Goal: Task Accomplishment & Management: Use online tool/utility

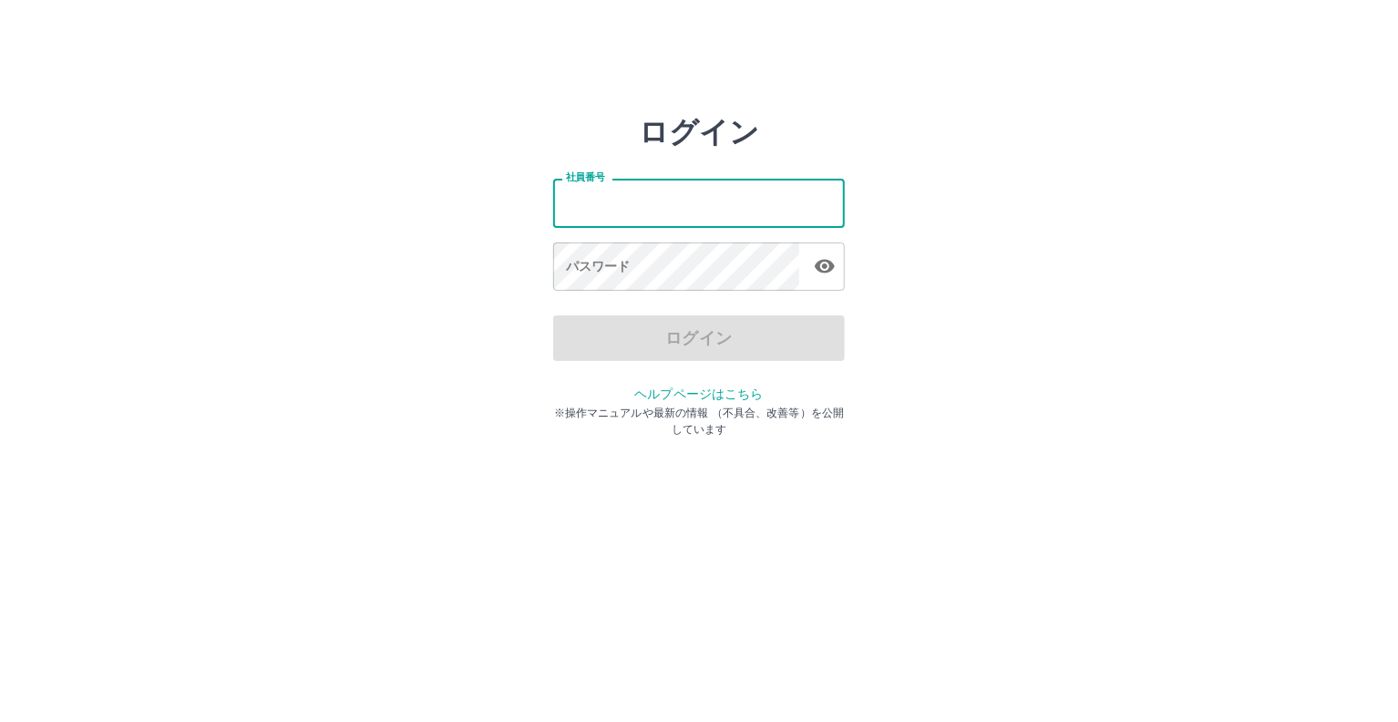
click at [564, 203] on input "社員番号" at bounding box center [699, 203] width 292 height 48
type input "*******"
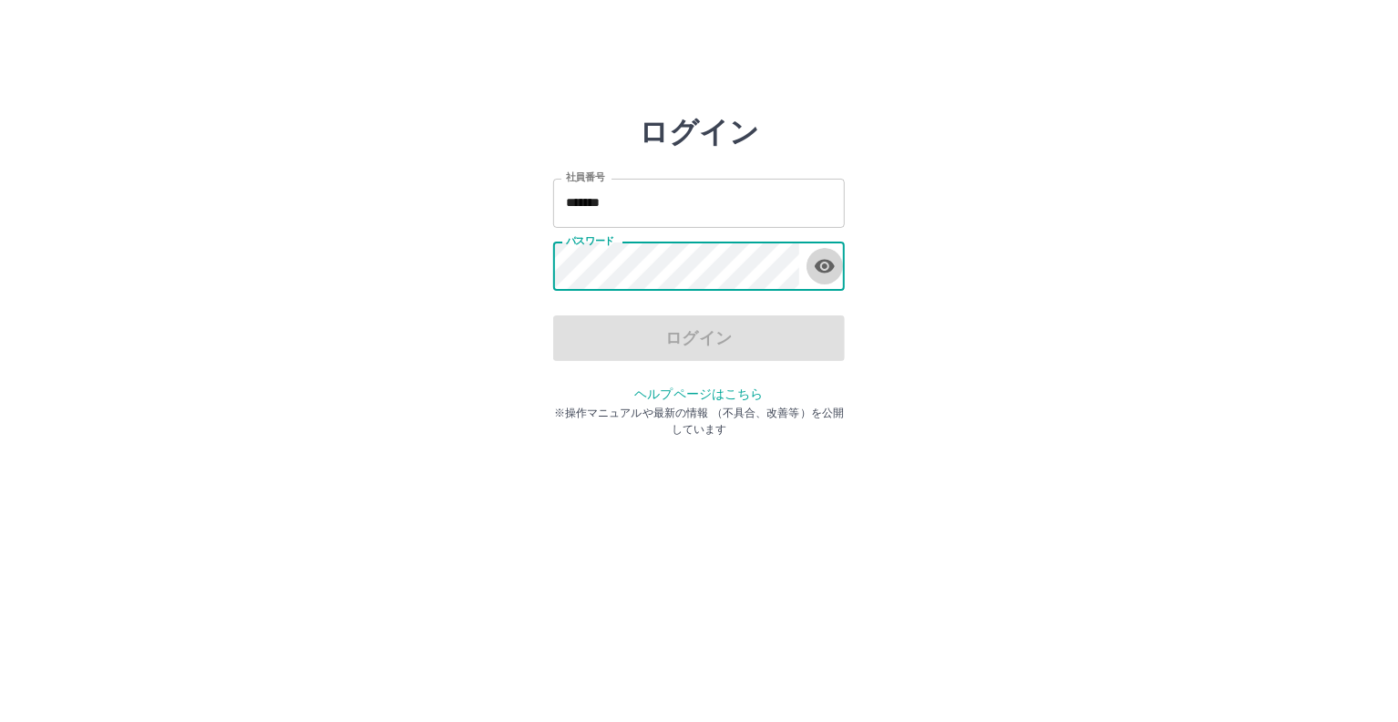
click at [824, 268] on icon "button" at bounding box center [825, 267] width 20 height 14
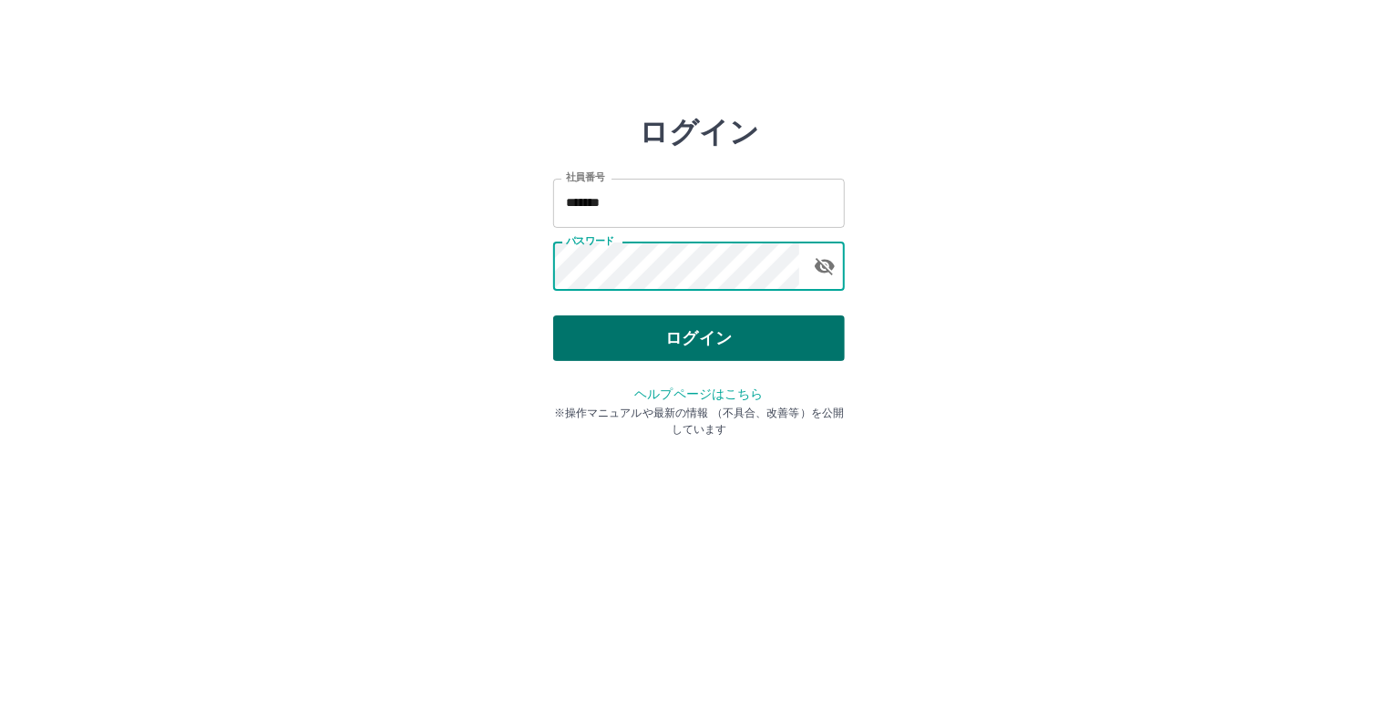
click at [725, 349] on button "ログイン" at bounding box center [699, 338] width 292 height 46
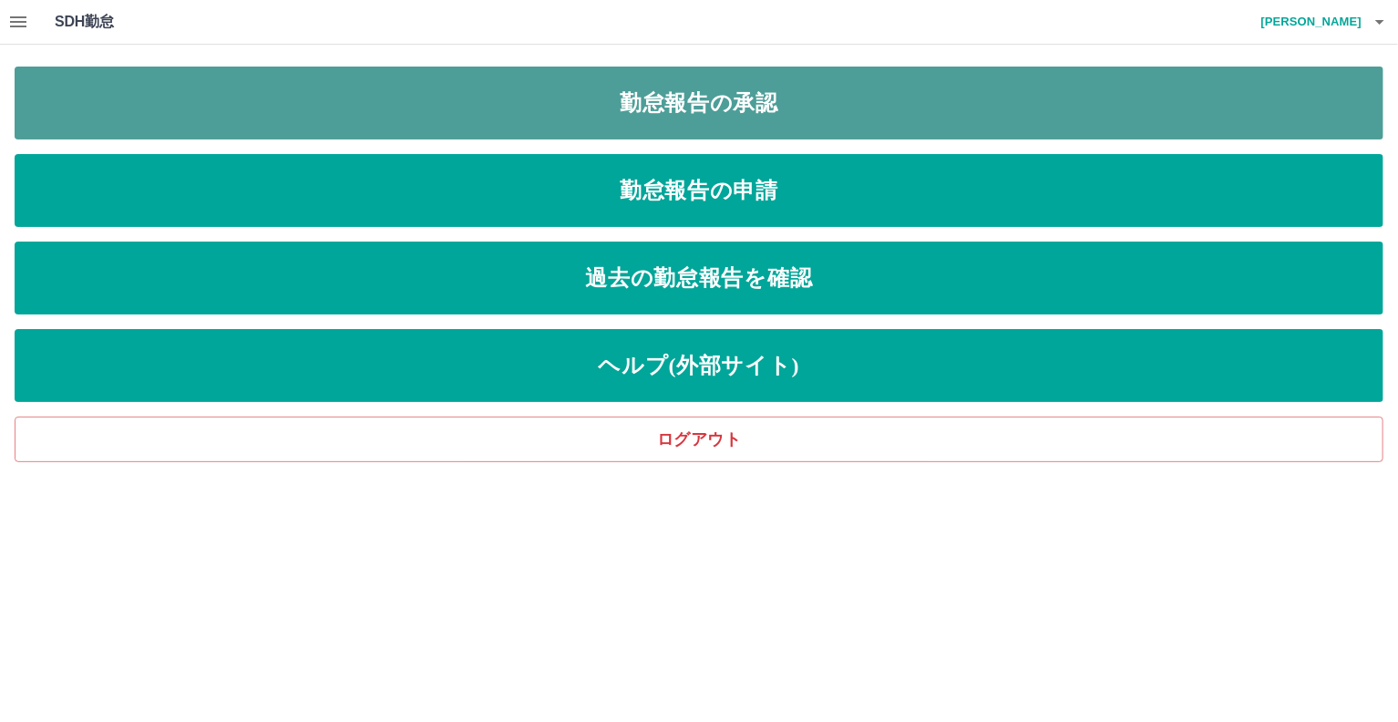
click at [677, 100] on link "勤怠報告の承認" at bounding box center [699, 103] width 1369 height 73
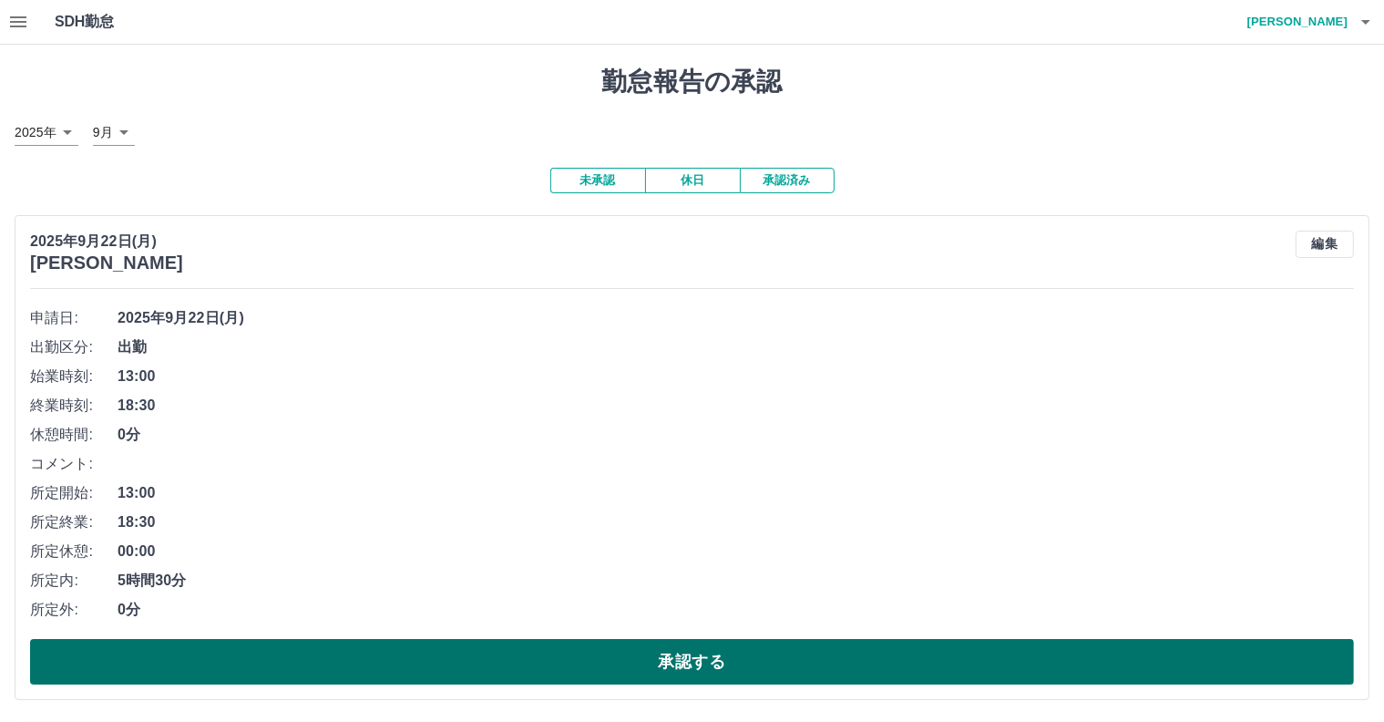
click at [640, 659] on button "承認する" at bounding box center [692, 662] width 1324 height 46
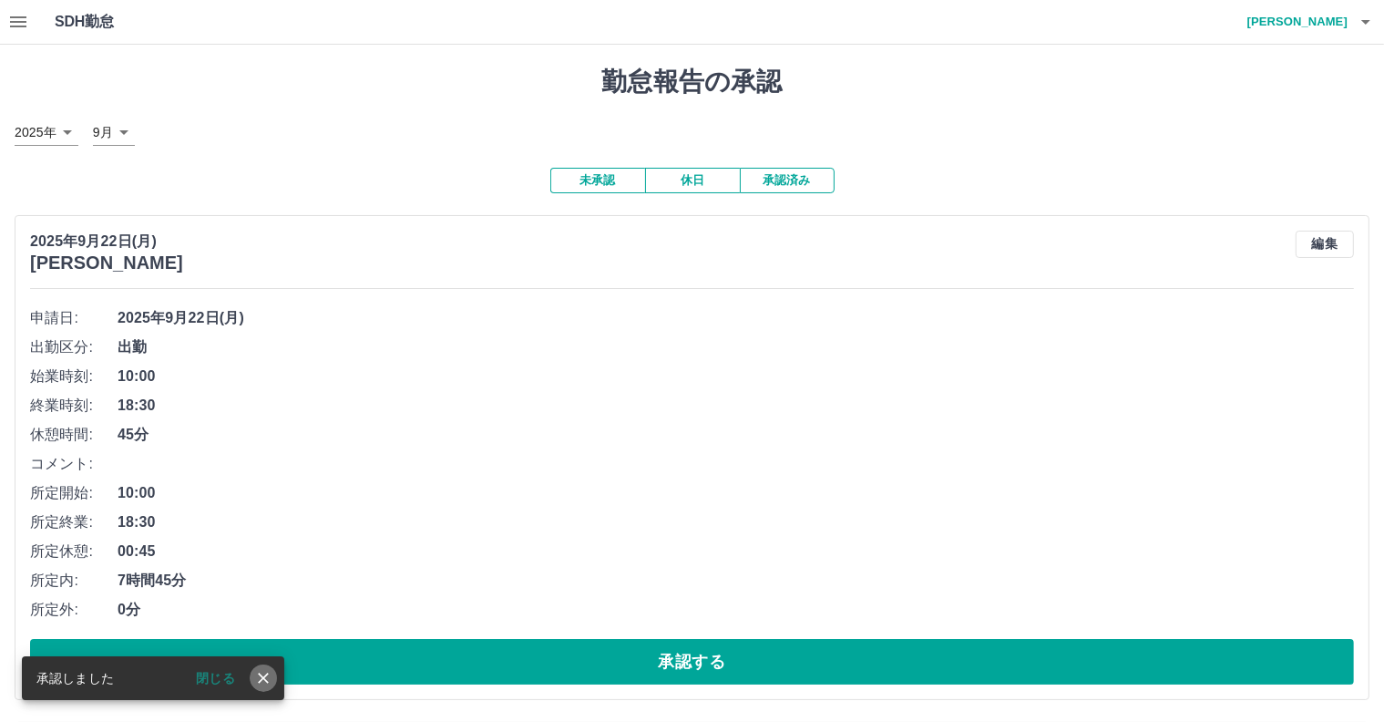
click at [258, 677] on icon "close" at bounding box center [263, 678] width 18 height 18
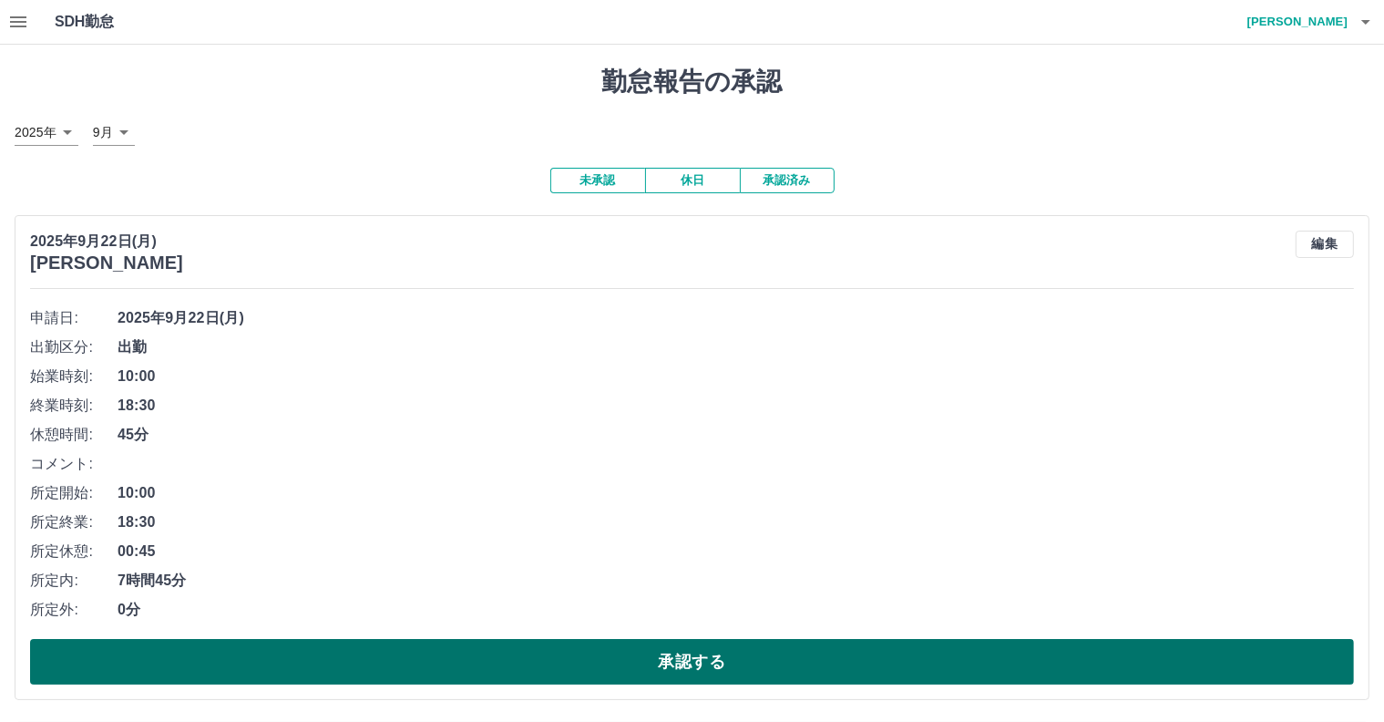
click at [641, 674] on button "承認する" at bounding box center [692, 662] width 1324 height 46
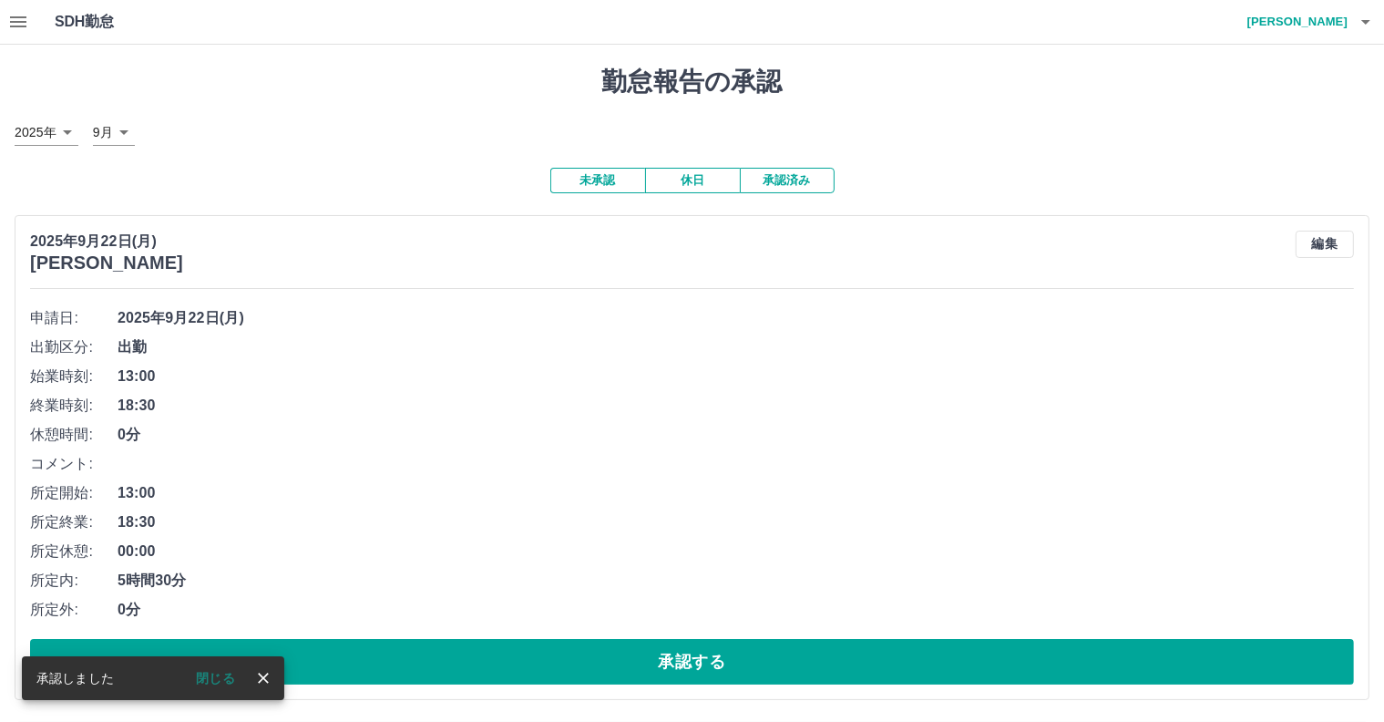
click at [262, 678] on icon "close" at bounding box center [263, 678] width 11 height 11
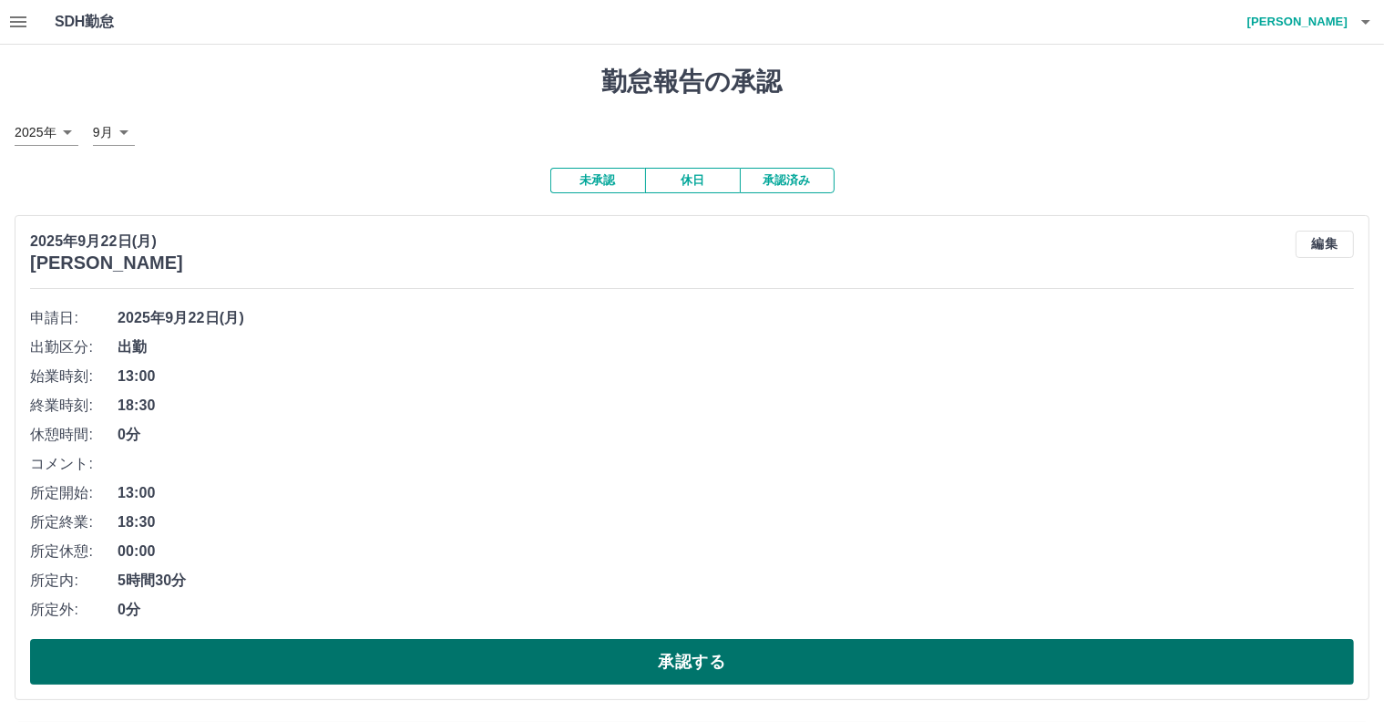
click at [656, 666] on button "承認する" at bounding box center [692, 662] width 1324 height 46
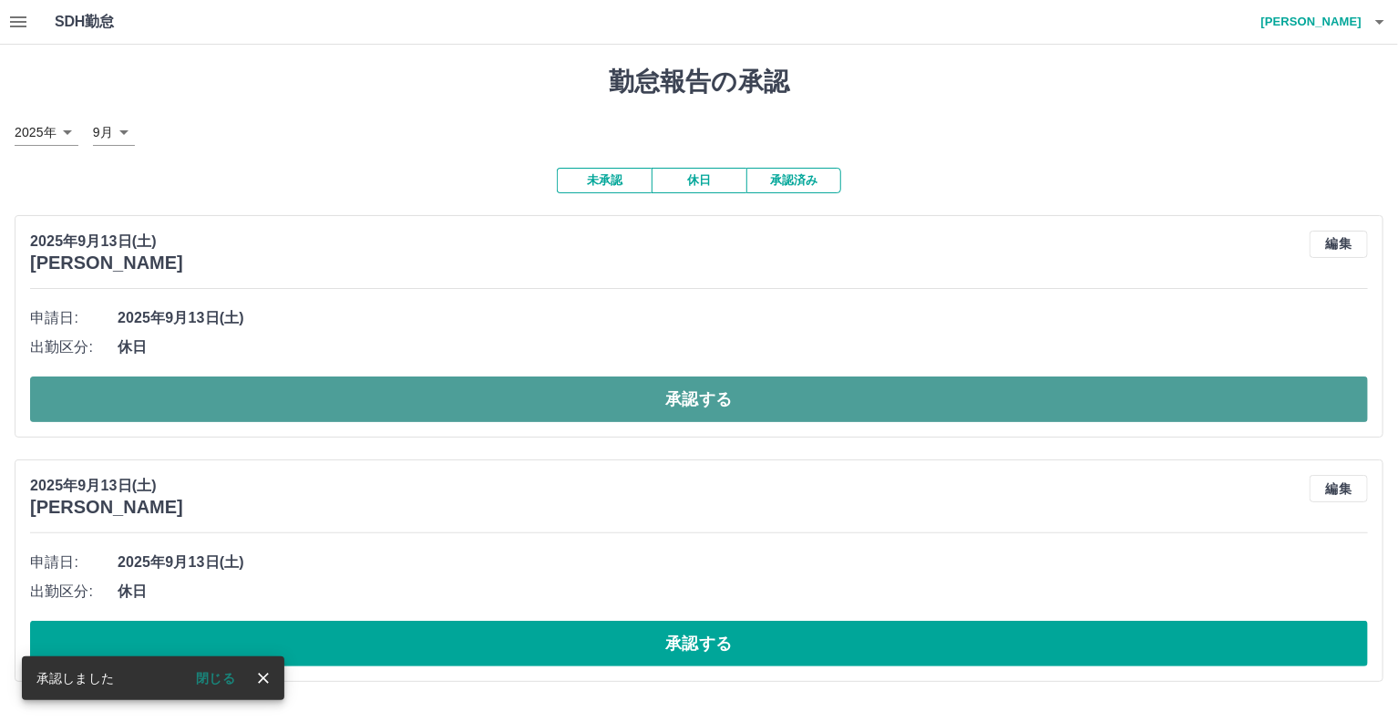
click at [682, 393] on button "承認する" at bounding box center [699, 399] width 1338 height 46
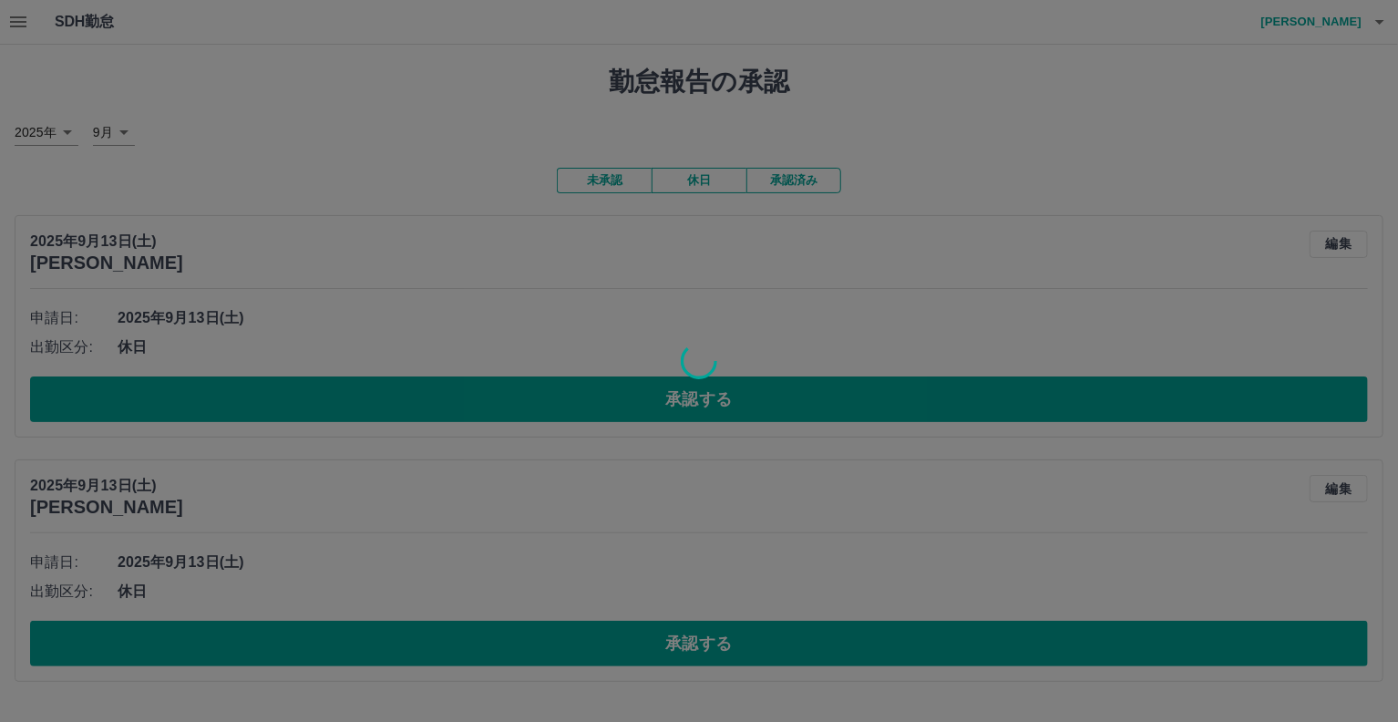
click at [677, 648] on div at bounding box center [699, 361] width 1398 height 722
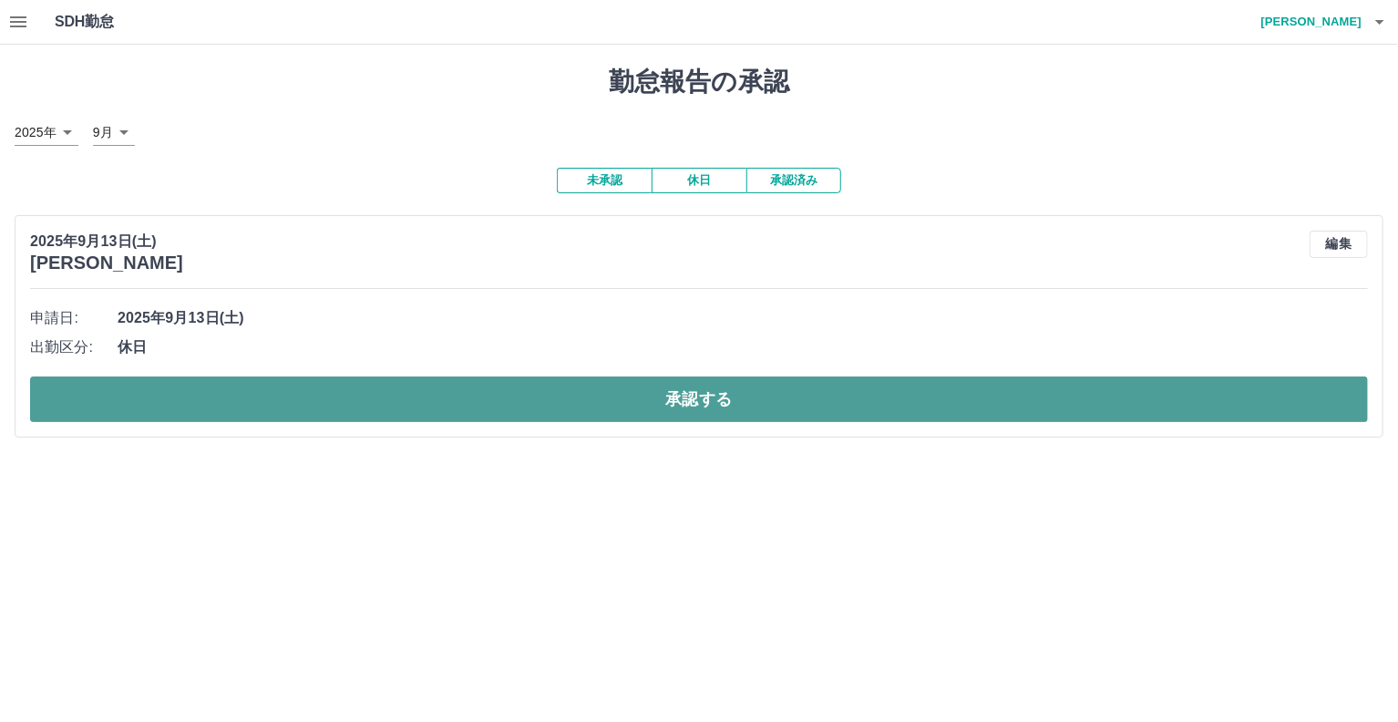
click at [653, 401] on button "承認する" at bounding box center [699, 399] width 1338 height 46
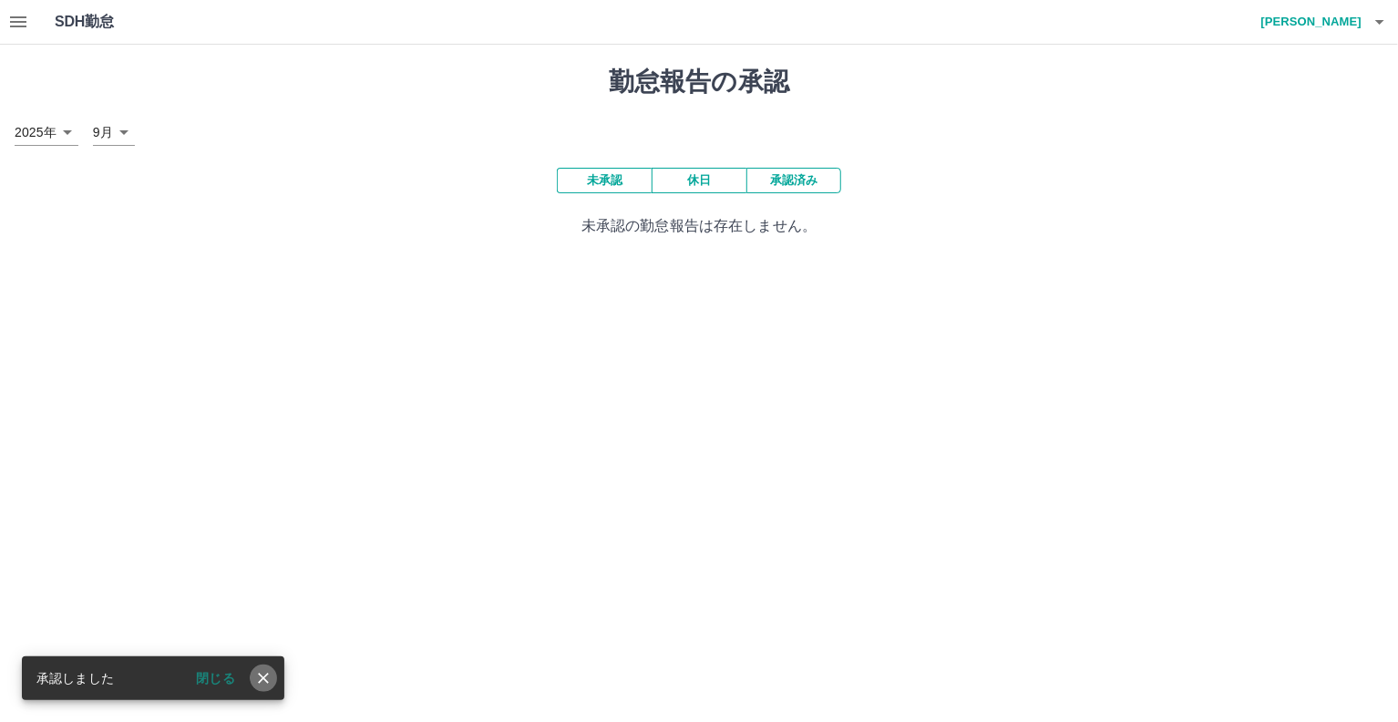
click at [258, 681] on icon "close" at bounding box center [263, 678] width 18 height 18
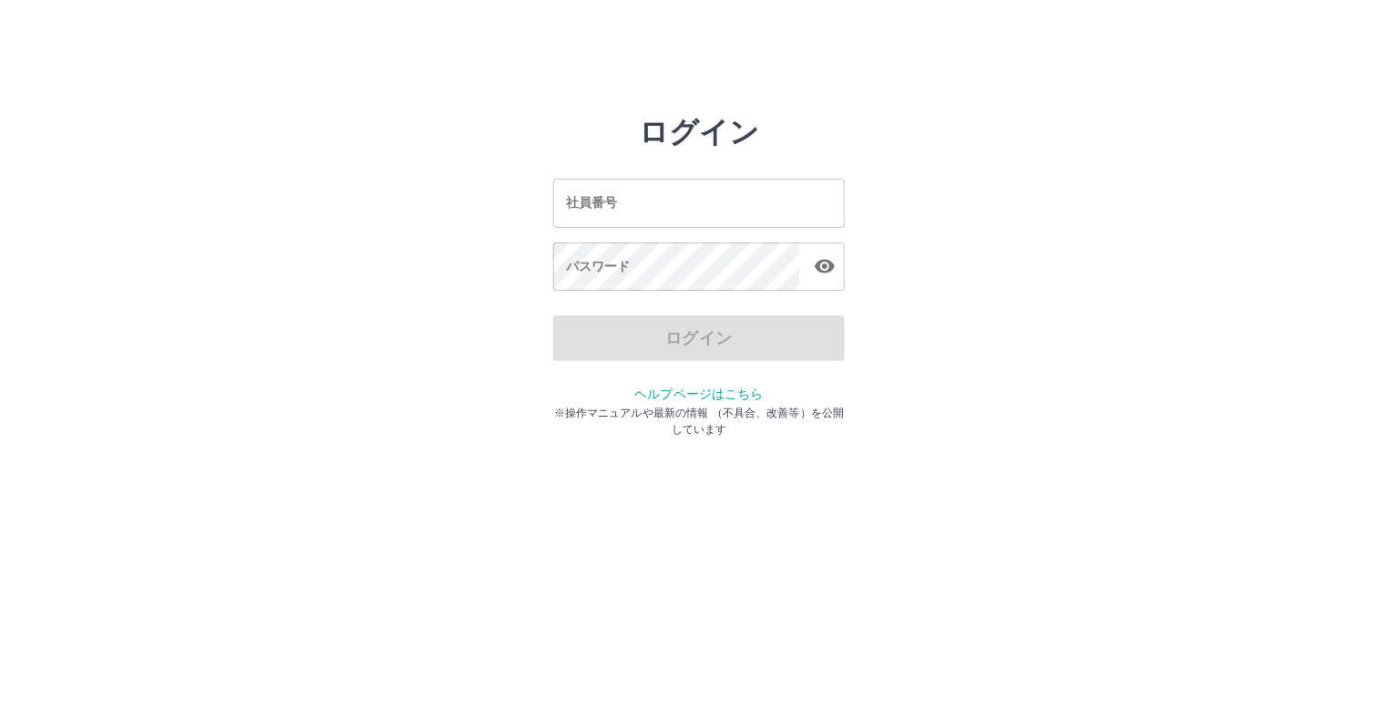
click at [564, 203] on input "社員番号" at bounding box center [699, 203] width 292 height 48
type input "*******"
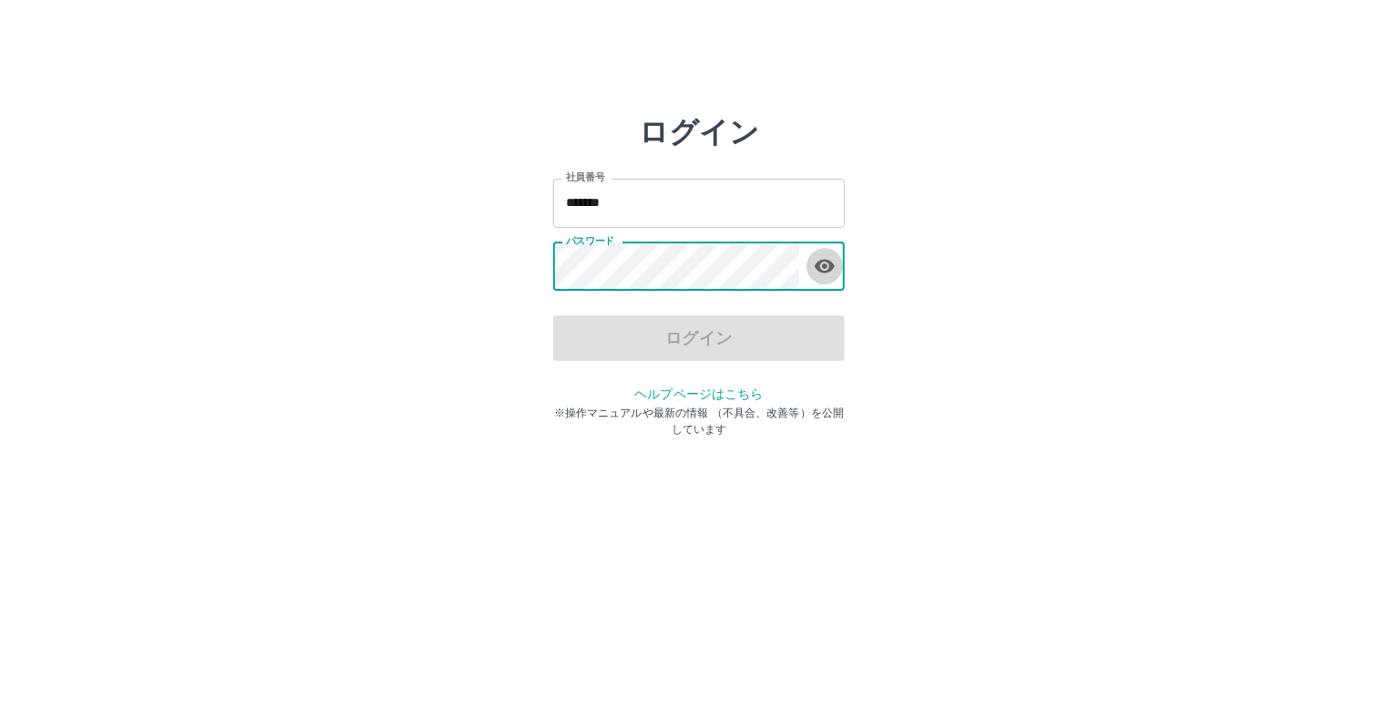
click at [827, 271] on icon "button" at bounding box center [825, 267] width 20 height 14
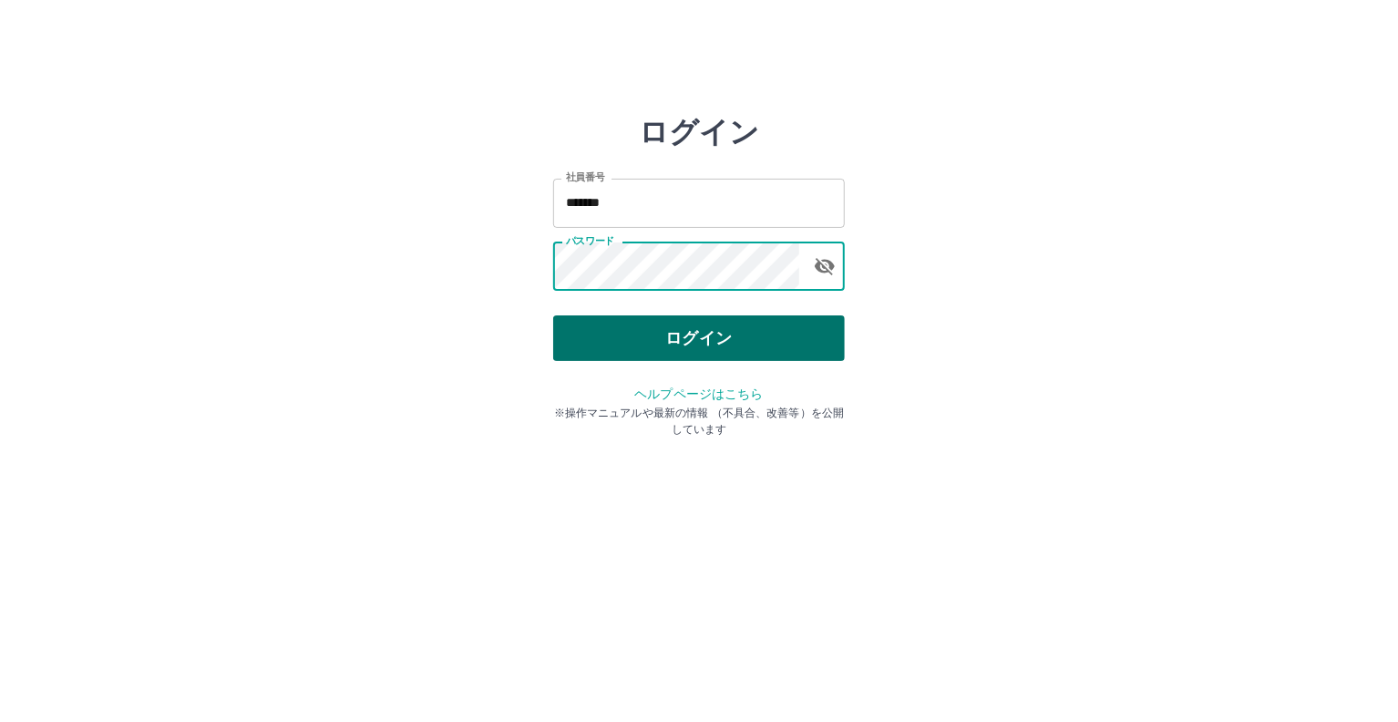
click at [696, 342] on button "ログイン" at bounding box center [699, 338] width 292 height 46
